Goal: Transaction & Acquisition: Subscribe to service/newsletter

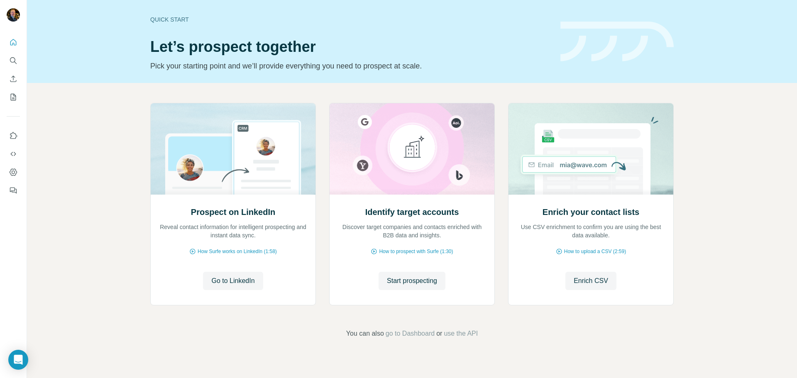
click at [6, 35] on div at bounding box center [13, 114] width 27 height 168
click at [13, 43] on icon "Quick start" at bounding box center [13, 42] width 8 height 8
